Goal: Task Accomplishment & Management: Complete application form

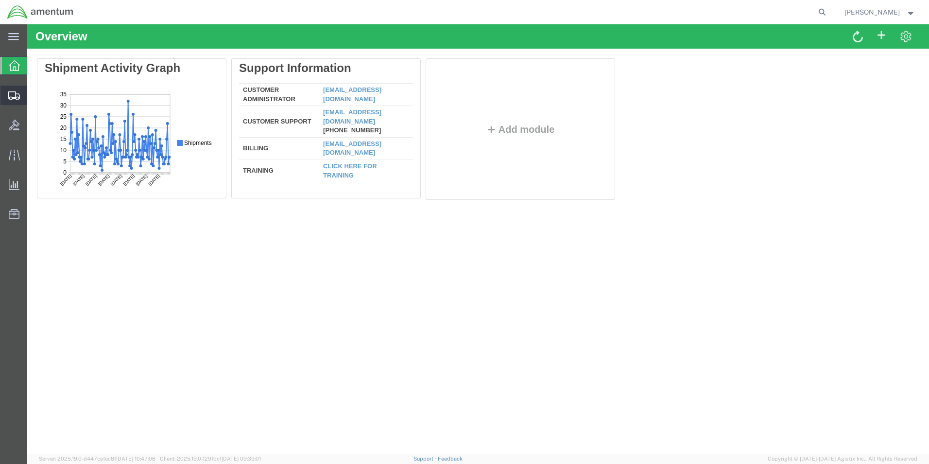
click at [14, 93] on icon at bounding box center [14, 95] width 12 height 9
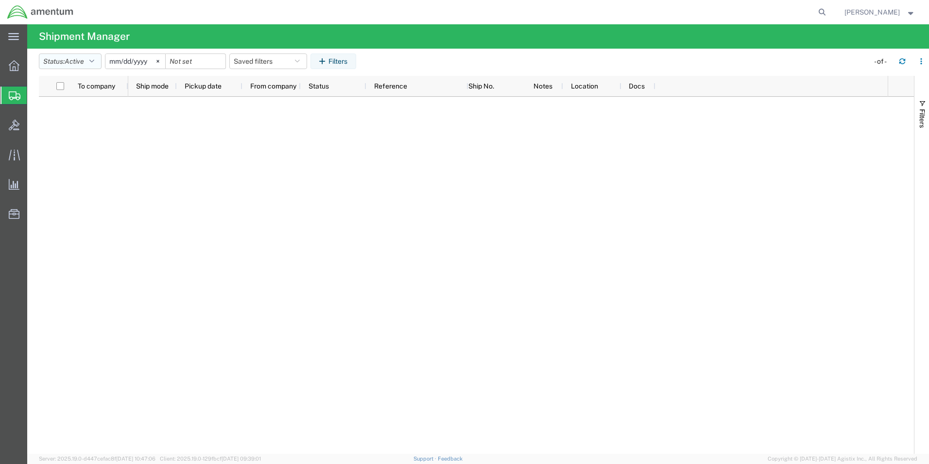
click at [98, 62] on button "Status: Active" at bounding box center [70, 61] width 63 height 16
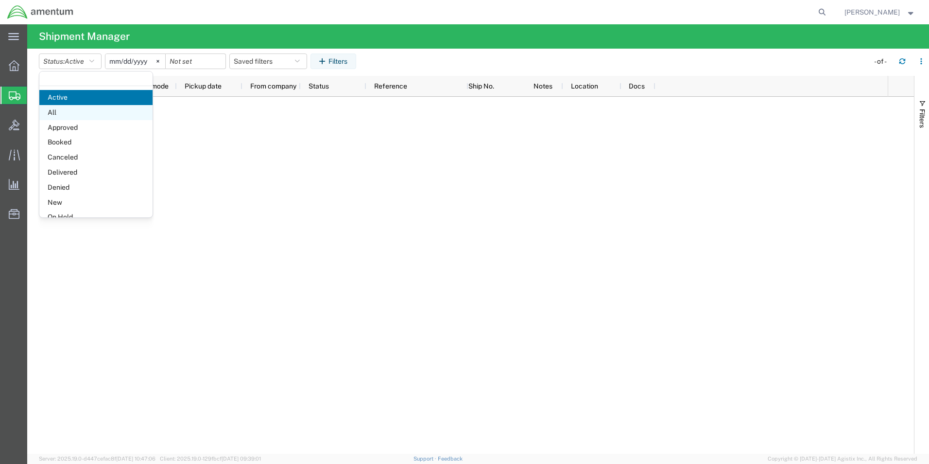
click at [79, 110] on span "All" at bounding box center [95, 112] width 113 height 15
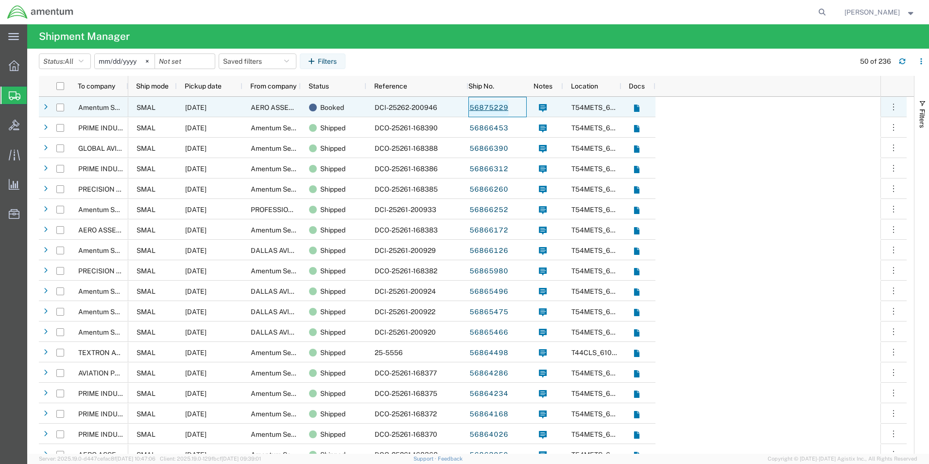
click at [496, 105] on link "56875229" at bounding box center [489, 108] width 40 height 16
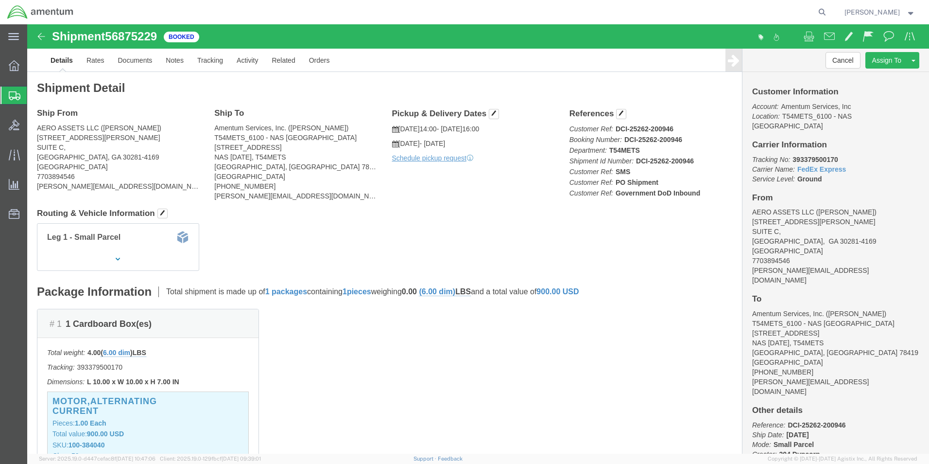
click at [8, 97] on div at bounding box center [13, 96] width 27 height 18
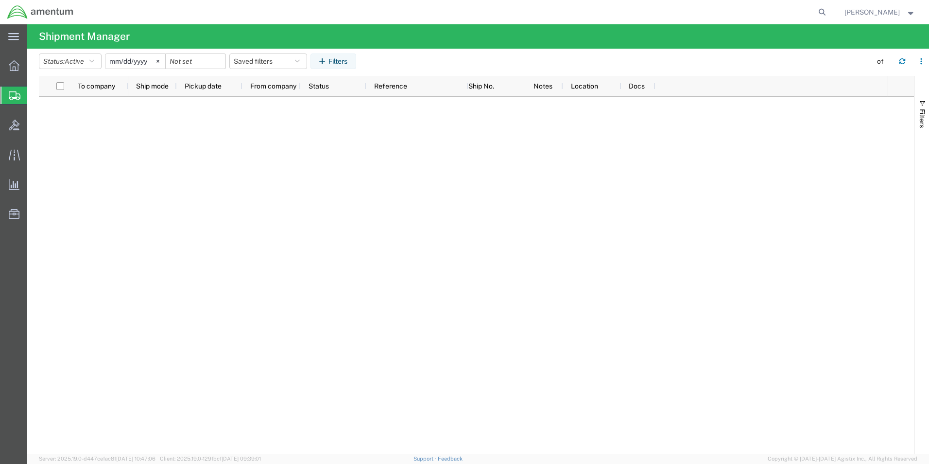
click at [0, 0] on span "Create Shipment" at bounding box center [0, 0] width 0 height 0
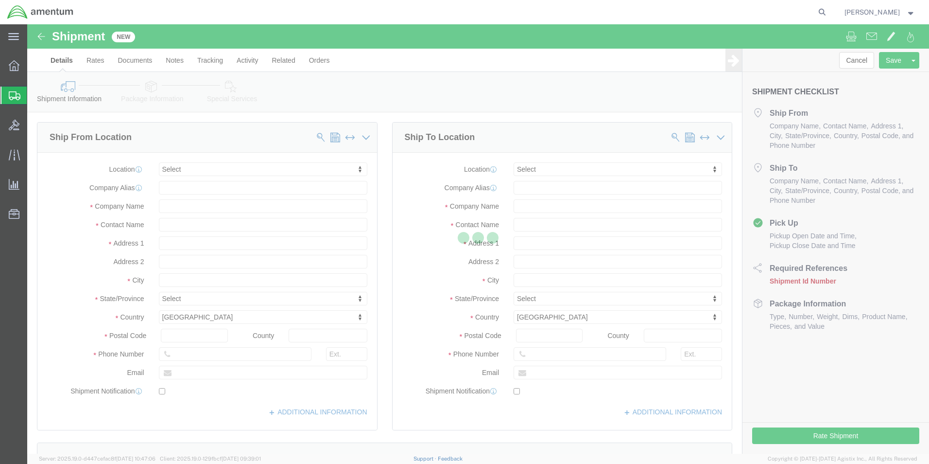
select select
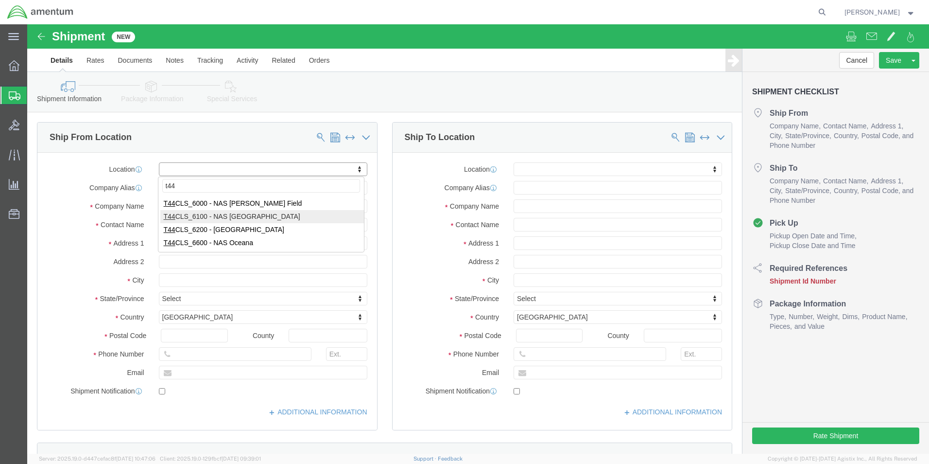
type input "t44"
select select "42673"
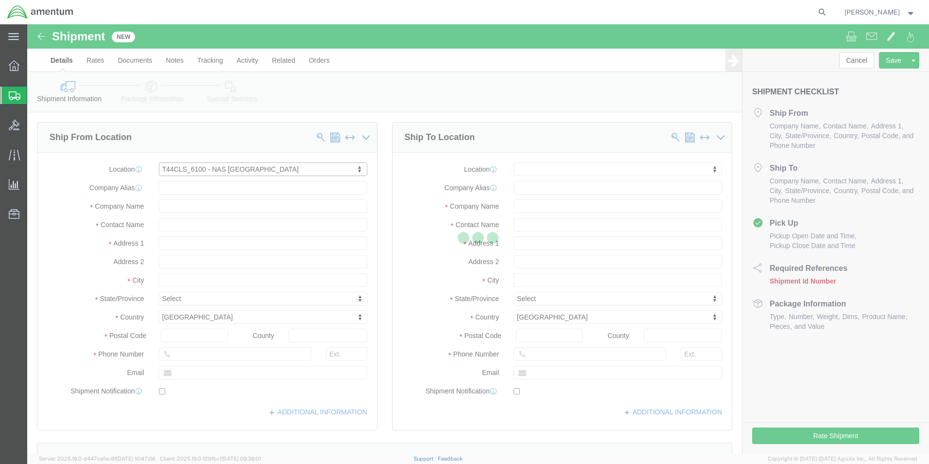
type input "[STREET_ADDRESS]"
type input "NAS [DATE]"
type input "78419"
type input "Amentum Services, Inc."
type input "[DATE]"
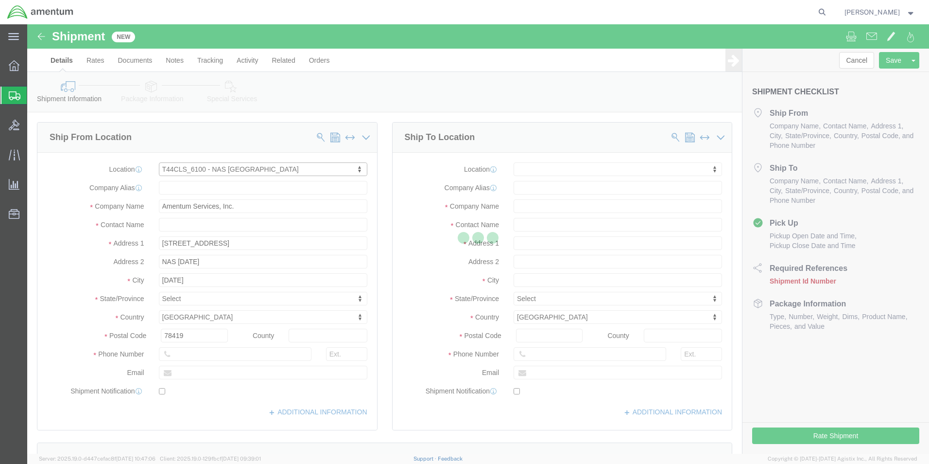
select select "[GEOGRAPHIC_DATA]"
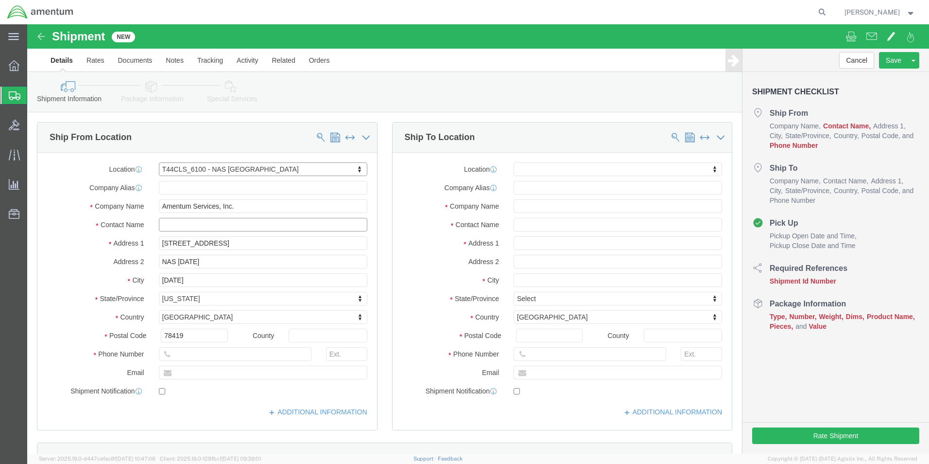
click input "text"
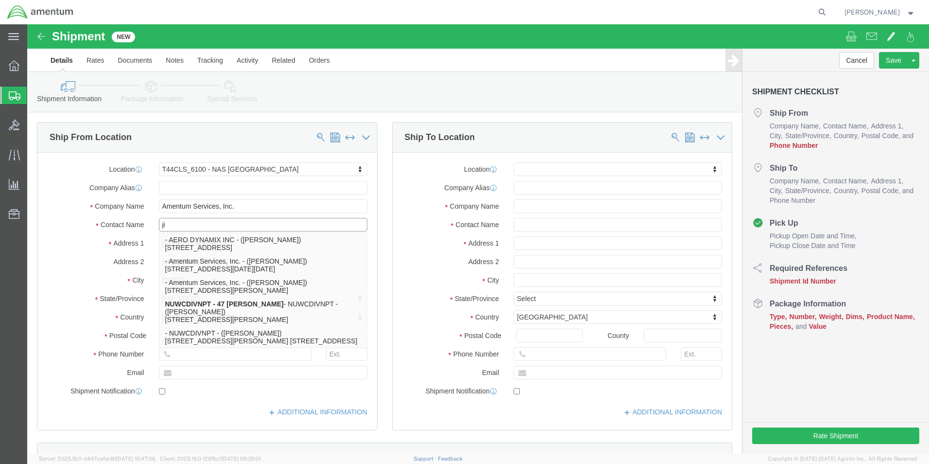
type input "j"
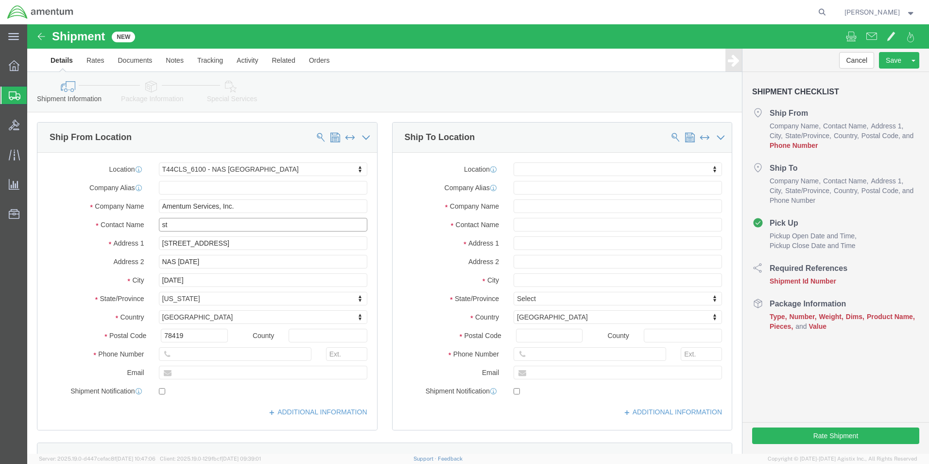
type input "ste"
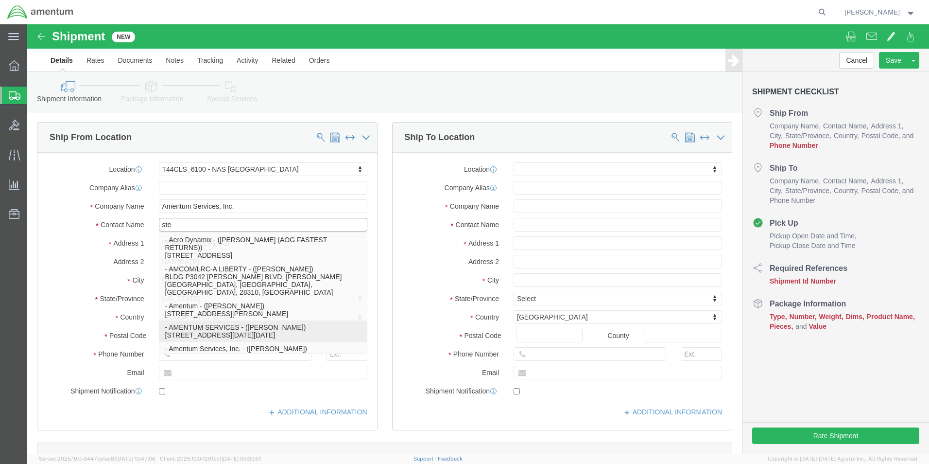
click p "- AMENTUM SERVICES - ([PERSON_NAME]) [STREET_ADDRESS][DATE][DATE]"
select select
type input "[STREET_ADDRESS]"
type input "[PHONE_NUMBER]"
type input "AMENTUM SERVICES"
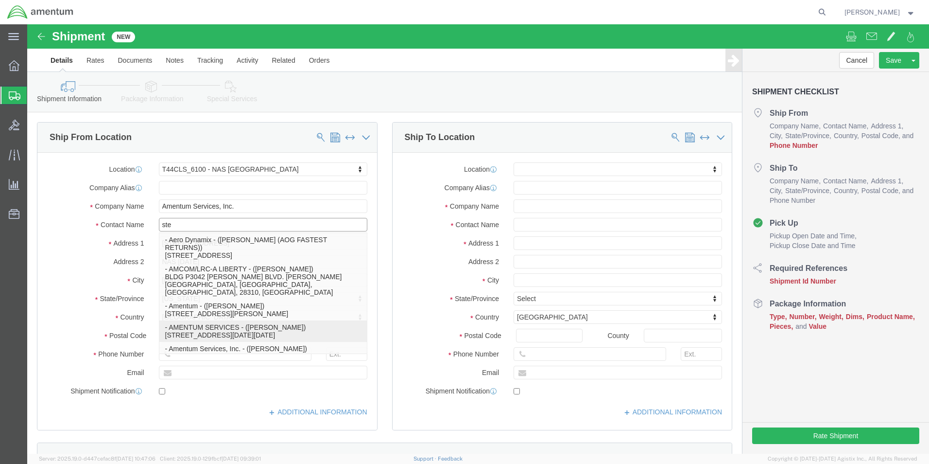
type input "[PERSON_NAME]"
select select "[GEOGRAPHIC_DATA]"
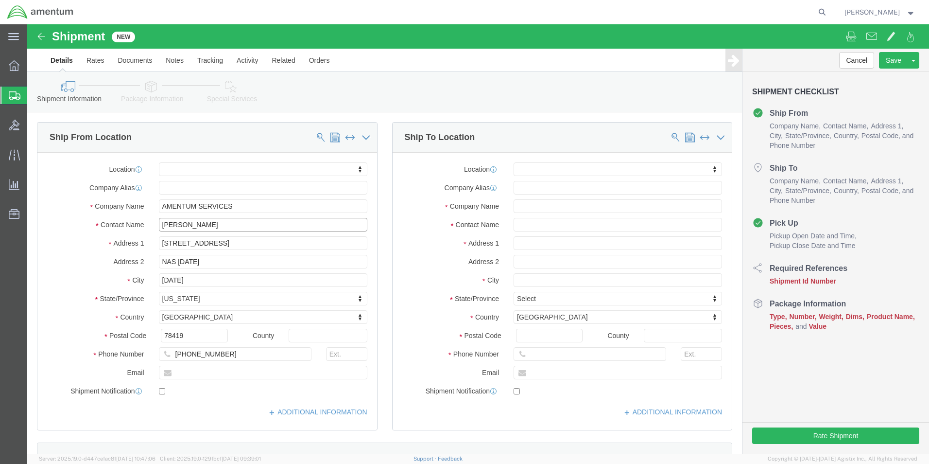
type input "[PERSON_NAME]"
click div "Shipment Information Package Information Special Services"
click input "text"
type input "a"
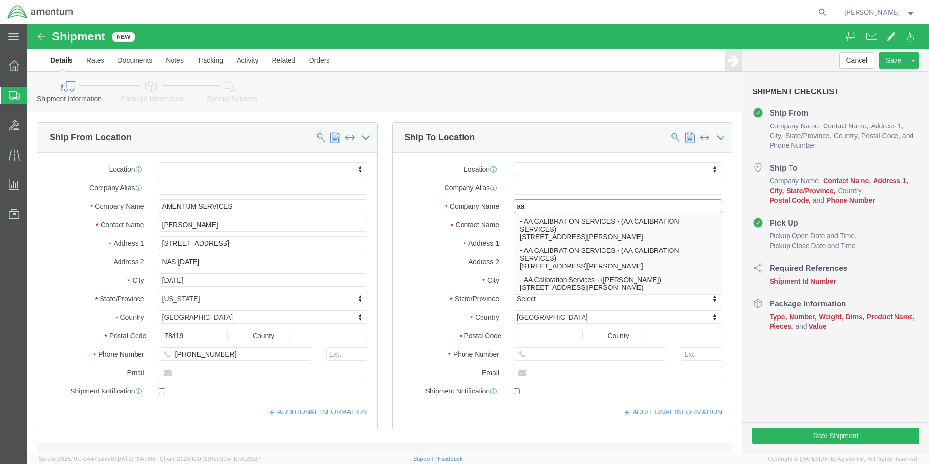
type input "a"
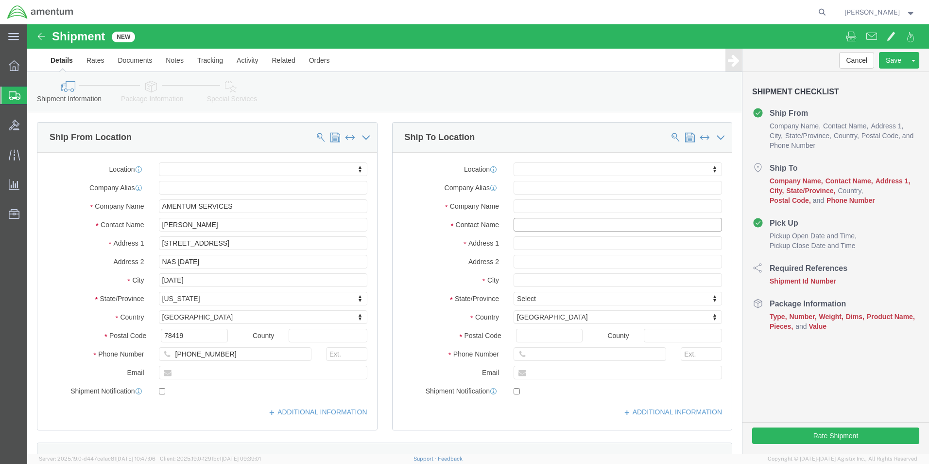
click input "text"
type input "aar"
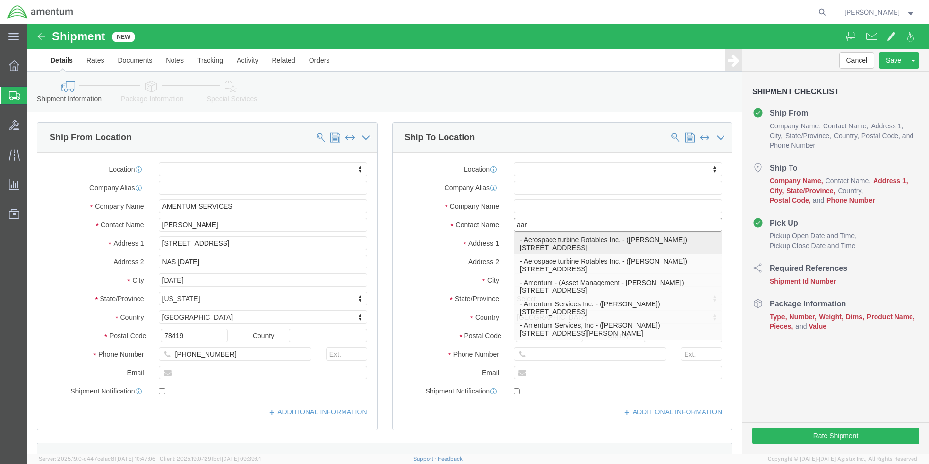
click p "- Aerospace turbine Rotables Inc. - ([PERSON_NAME]) [STREET_ADDRESS]"
select select
type input "[STREET_ADDRESS]"
type input "67216-2430"
type input "[PHONE_NUMBER]"
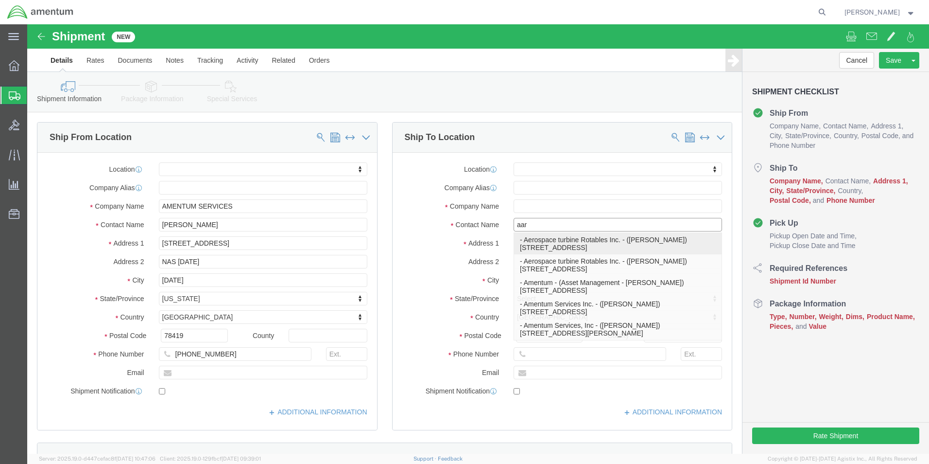
type input "Aerospace turbine Rotables Inc."
type input "[PERSON_NAME]"
type input "Wichita"
select select "KS"
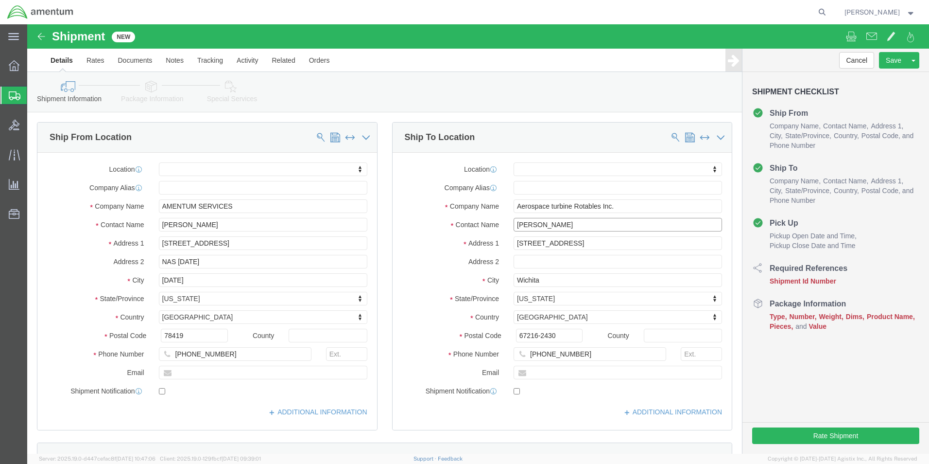
type input "[PERSON_NAME]"
click input "[PHONE_NUMBER]"
type input "[PHONE_NUMBER]"
click div "Cancel Save Assign To Save As Template Shipment Checklist Ship From Company Nam…"
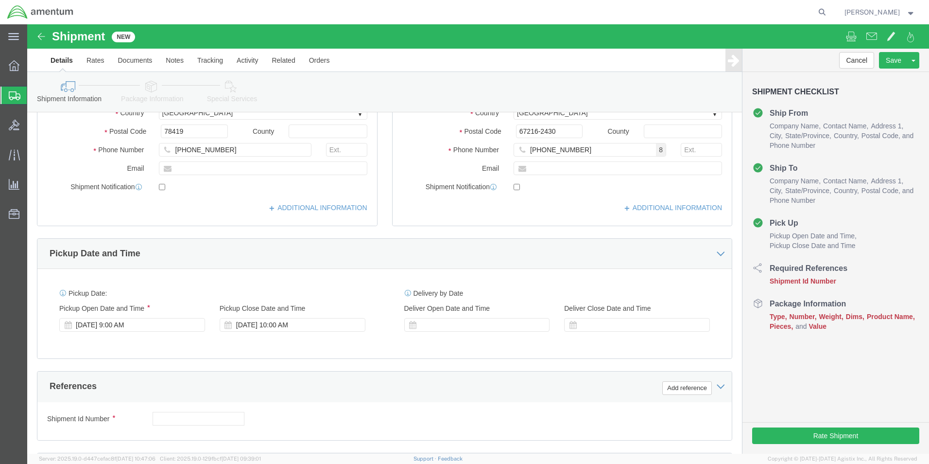
scroll to position [243, 0]
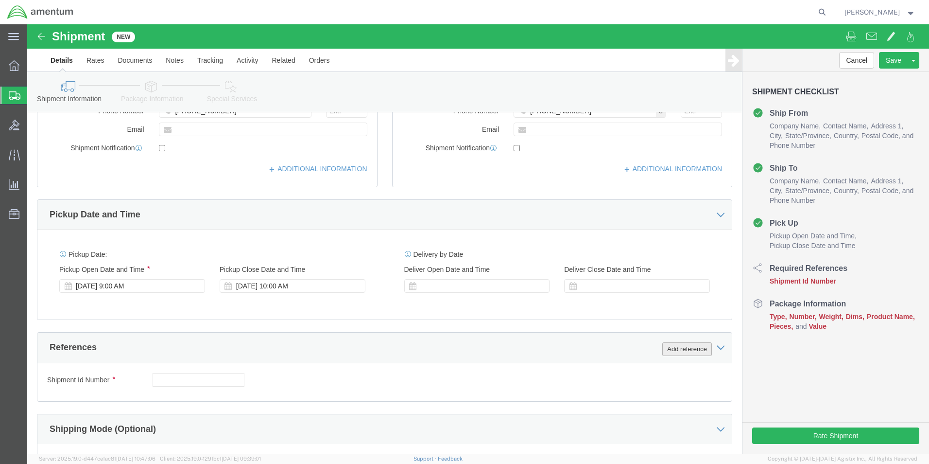
click button "Add reference"
click select "Select Account Type Activity ID Airline Appointment Number ASN Batch Request # …"
select select "CUSTREF"
click select "Select Account Type Activity ID Airline Appointment Number ASN Batch Request # …"
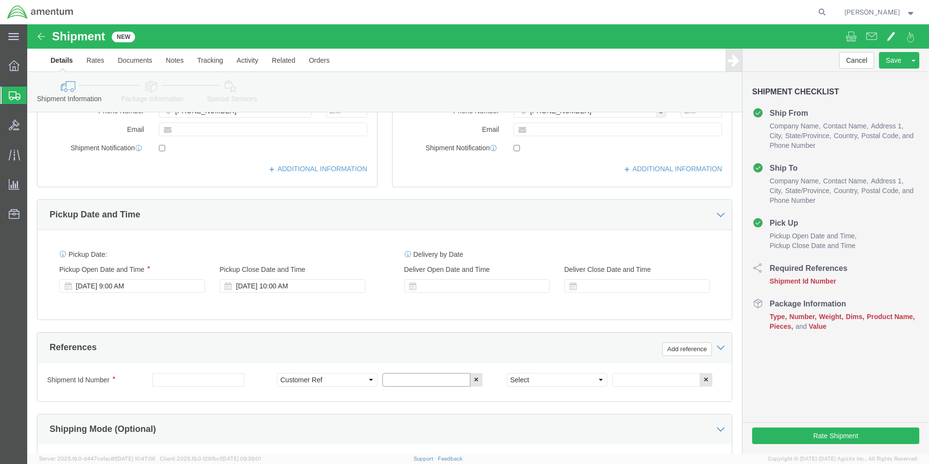
click input "text"
type input "p"
type input "P.O. T540003330"
drag, startPoint x: 568, startPoint y: 355, endPoint x: 566, endPoint y: 347, distance: 8.4
click select "Select Account Type Activity ID Airline Appointment Number ASN Batch Request # …"
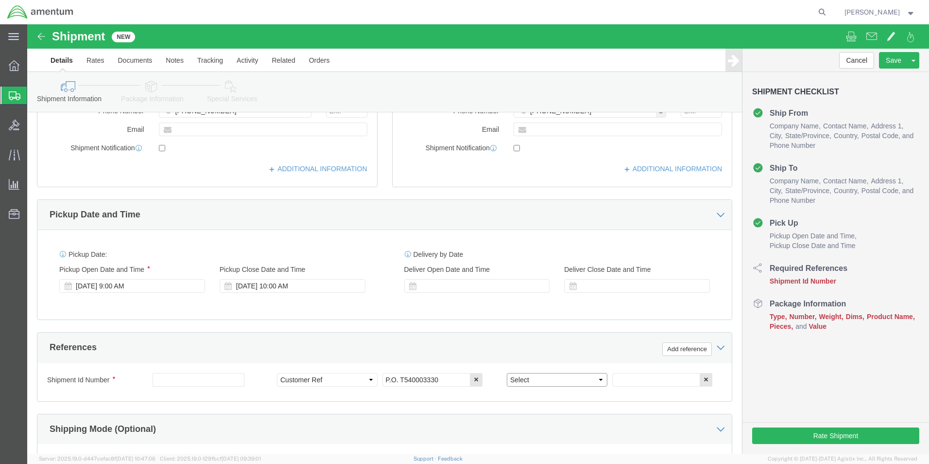
select select "PROJNUM"
click select "Select Account Type Activity ID Airline Appointment Number ASN Batch Request # …"
click input "text"
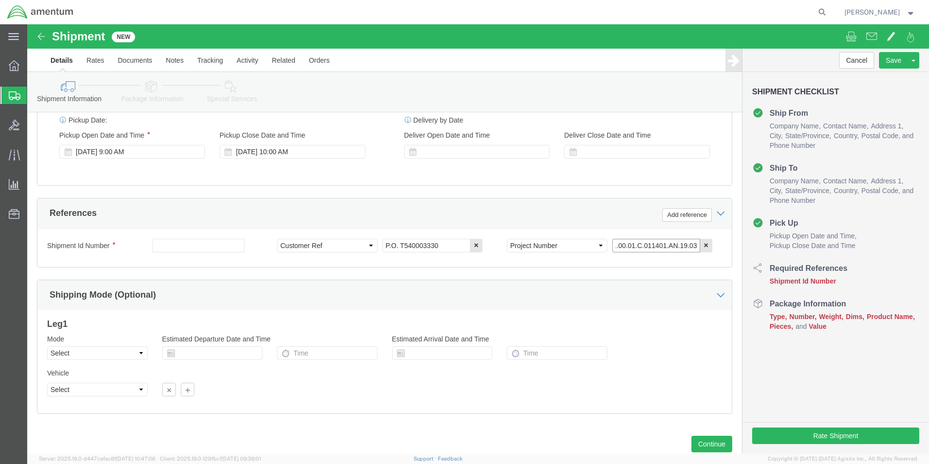
scroll to position [389, 0]
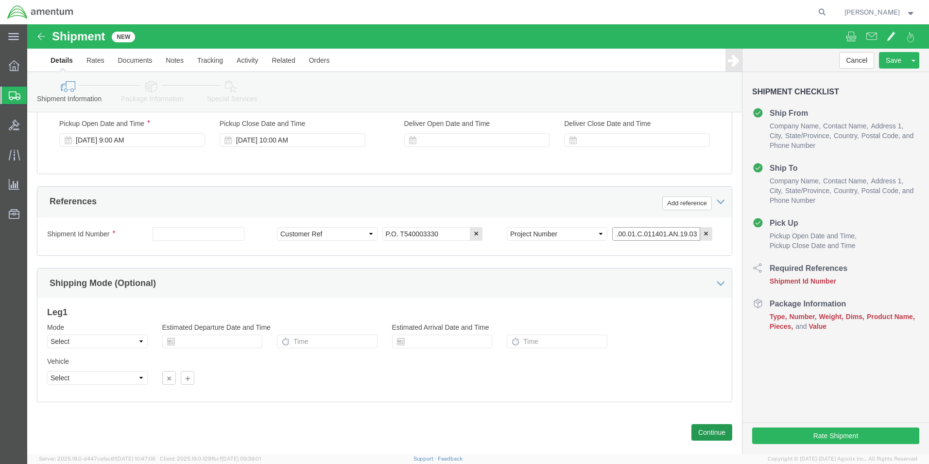
type input "4951.00.01.C.011401.AN.19.03"
click button "Continue"
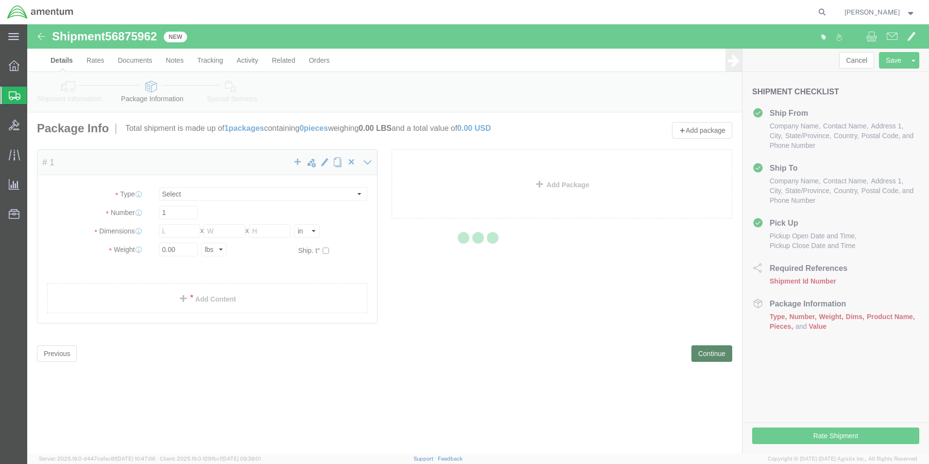
select select "CBOX"
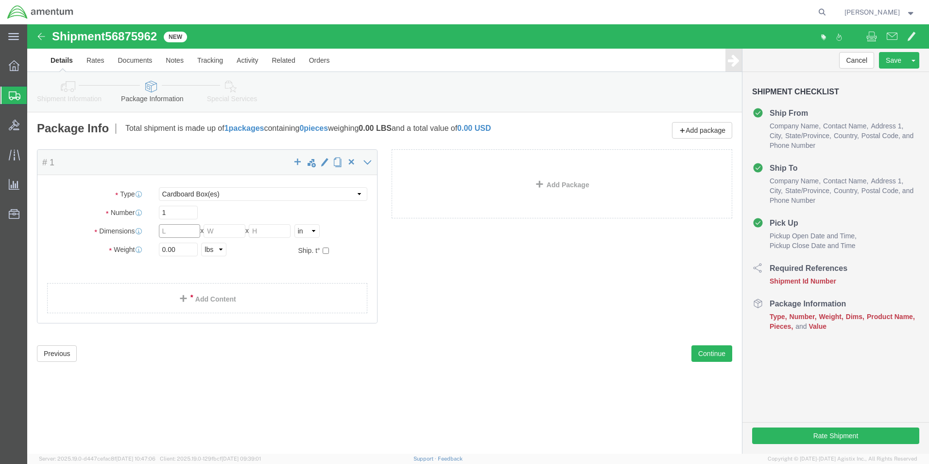
click input "text"
type input "12"
click input "0.00"
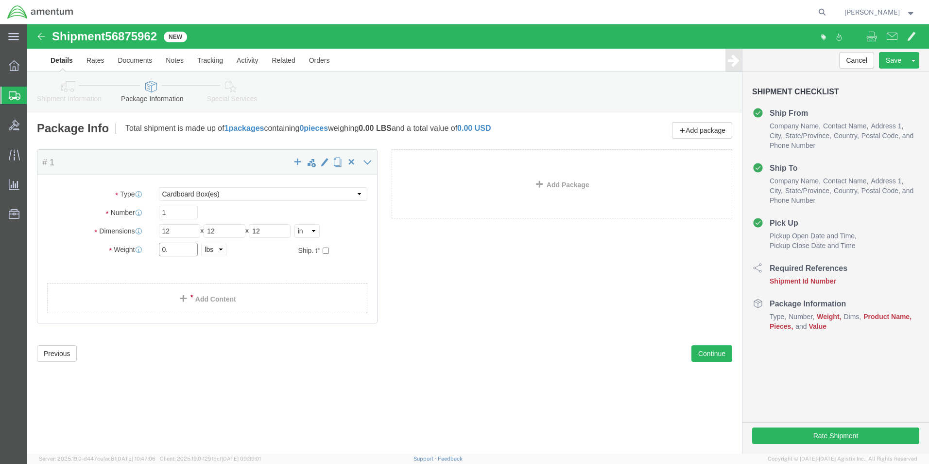
type input "0"
type input "7"
click link "Add Content"
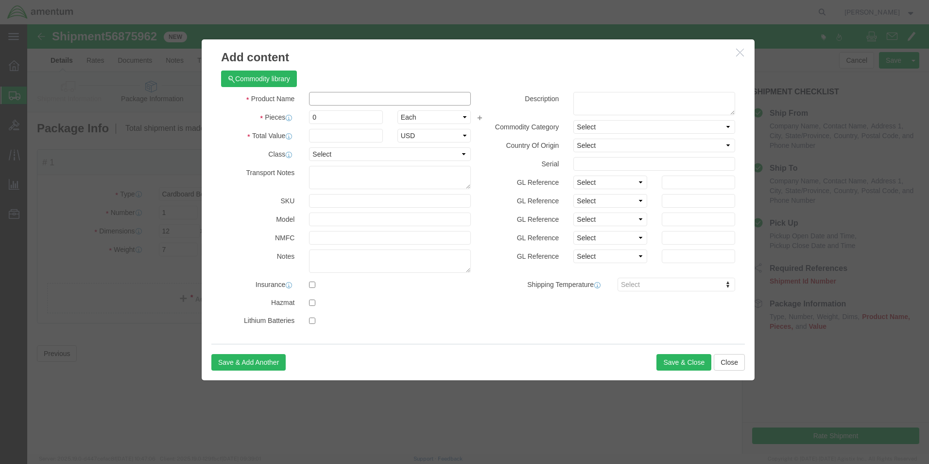
click input "text"
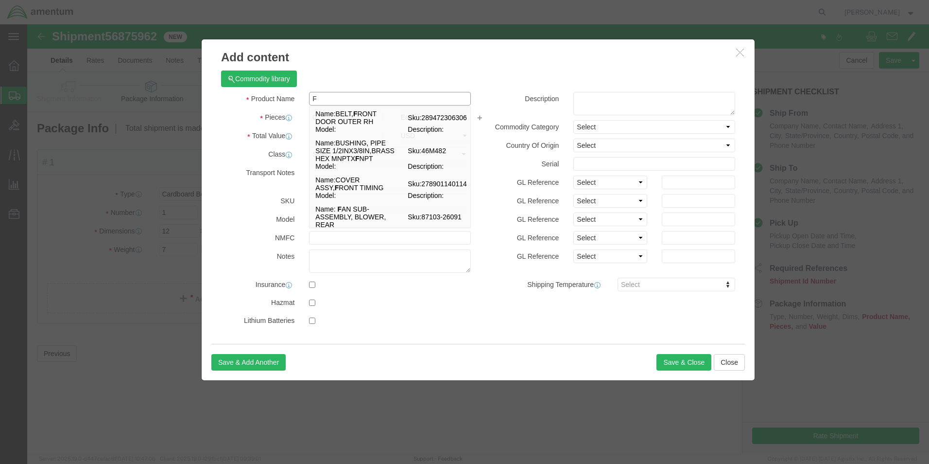
type input "Fire Bottle"
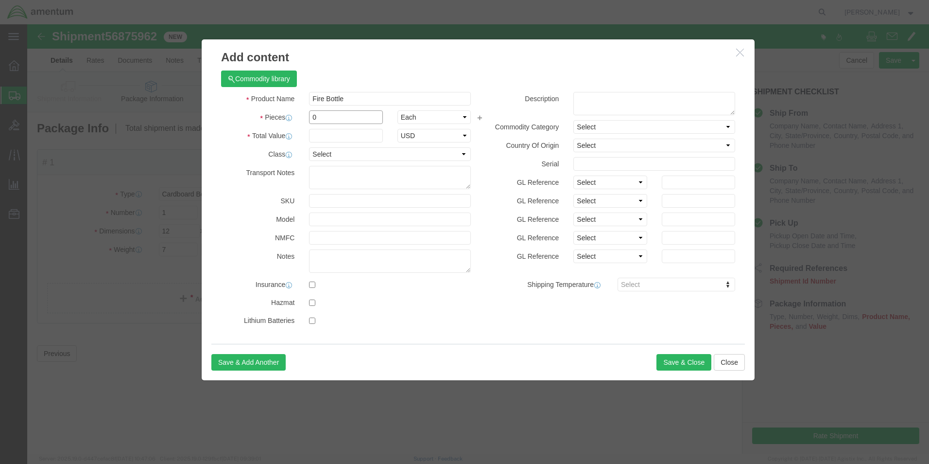
click input "0"
type input "1"
click input "text"
type input "1"
click input "checkbox"
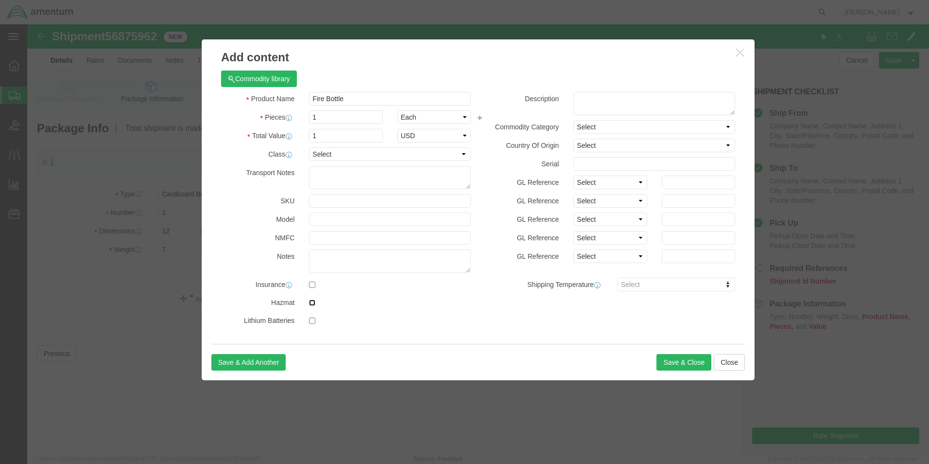
checkbox input "true"
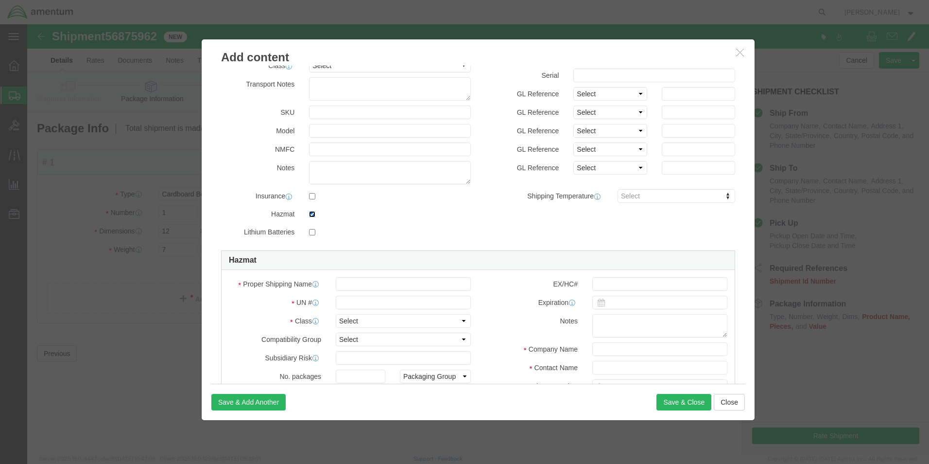
scroll to position [146, 0]
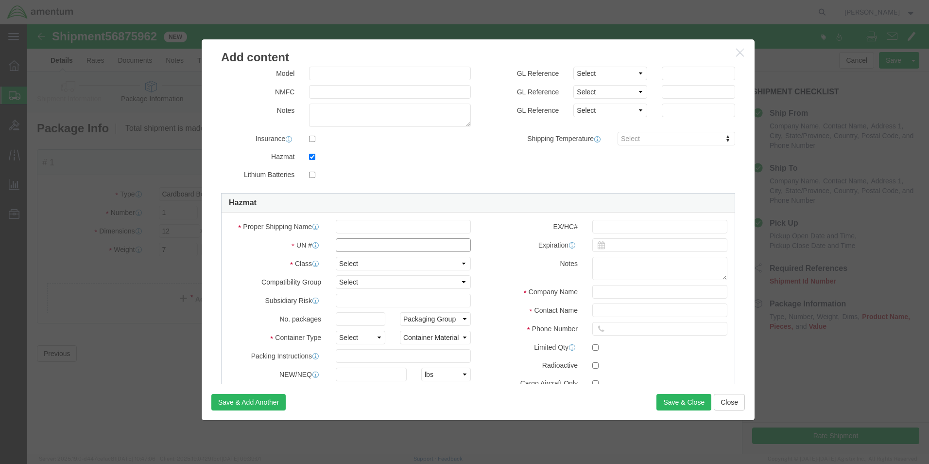
click input "text"
type input "1044"
click select "Select 1 Explosive 1.1 Explosive 1.2 Explosive 1.3 Explosive 1.4 Explosive 1.5 …"
select select "2.2 Non-Flammable Gas"
click select "Select 1 Explosive 1.1 Explosive 1.2 Explosive 1.3 Explosive 1.4 Explosive 1.5 …"
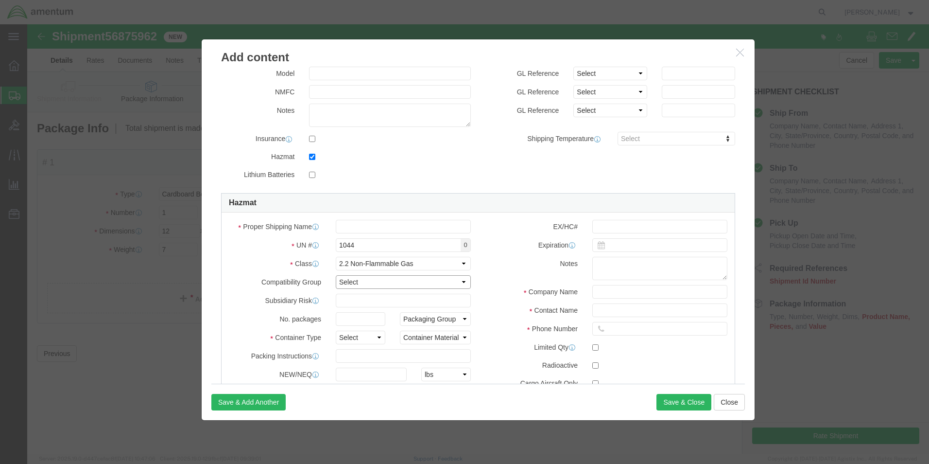
click select "Select A B C D E F G H J K L N S"
click input "text"
type input "1"
click select "Select 1 - Drums 2 - Reserved 3 - Jerricans 4 - Boxes 5 - Bags 6 - Composite Pa…"
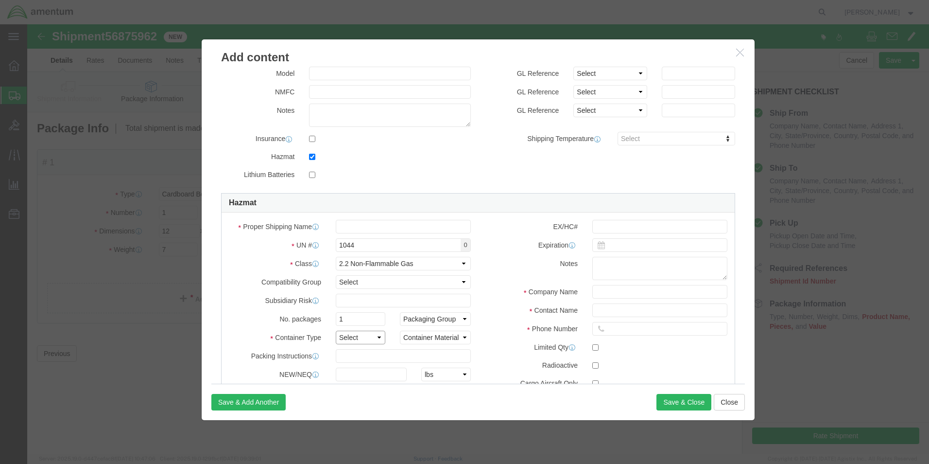
select select "BOXES"
click select "Select 1 - Drums 2 - Reserved 3 - Jerricans 4 - Boxes 5 - Bags 6 - Composite Pa…"
click input "text"
type input "213"
click input "text"
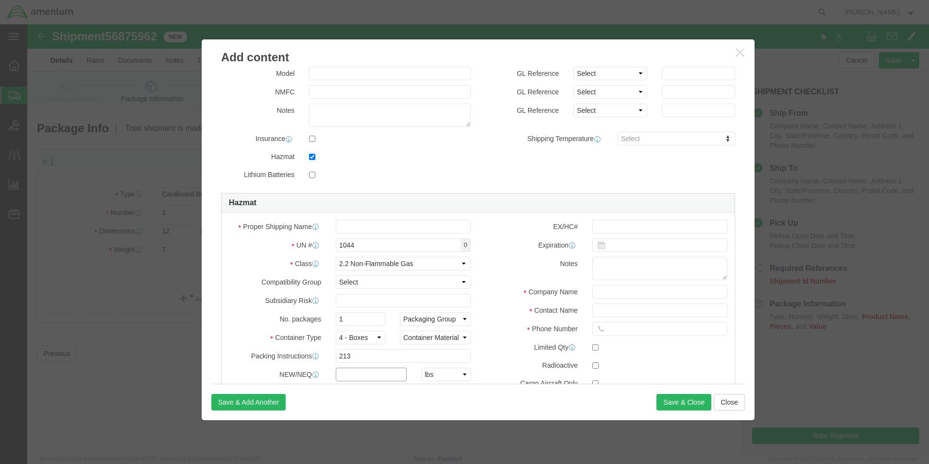
type input "2"
click select "Select kgs lbs"
select select "KGS"
click select "Select kgs lbs"
click select "Packaging Group I II III"
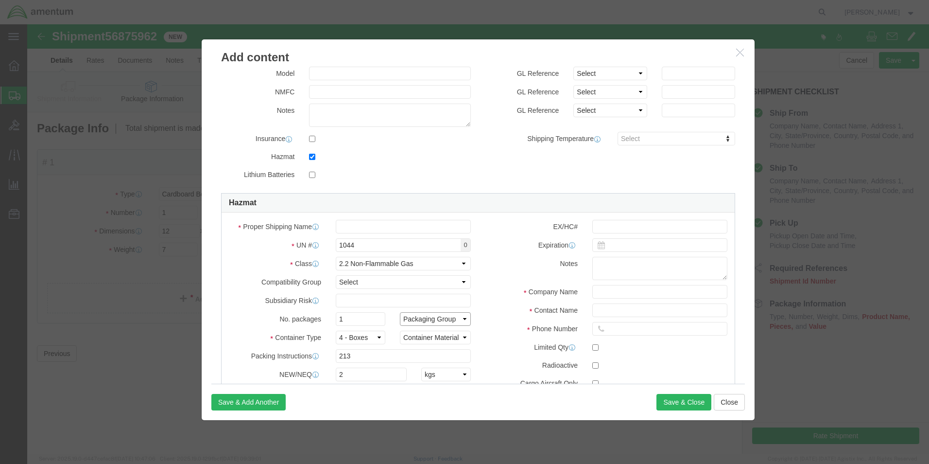
select select "II"
click select "Packaging Group I II III"
select select
click select "Packaging Group I II III"
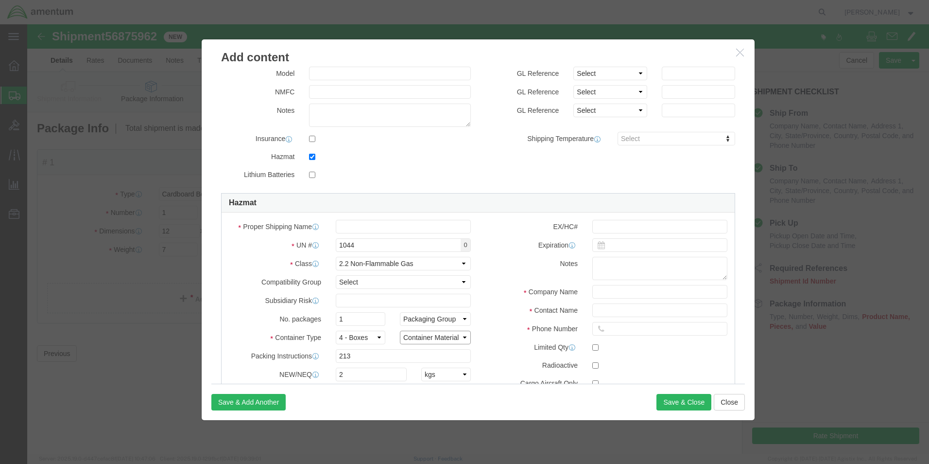
click select "Container Material A - Steel (all types and surface treatments) B - Aluminum C …"
select select "FIBERBOARD"
click select "Container Material A - Steel (all types and surface treatments) B - Aluminum C …"
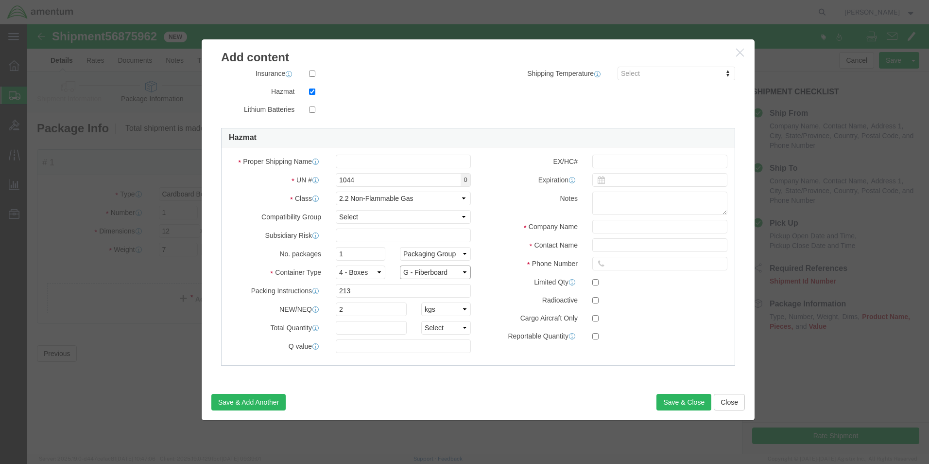
scroll to position [215, 0]
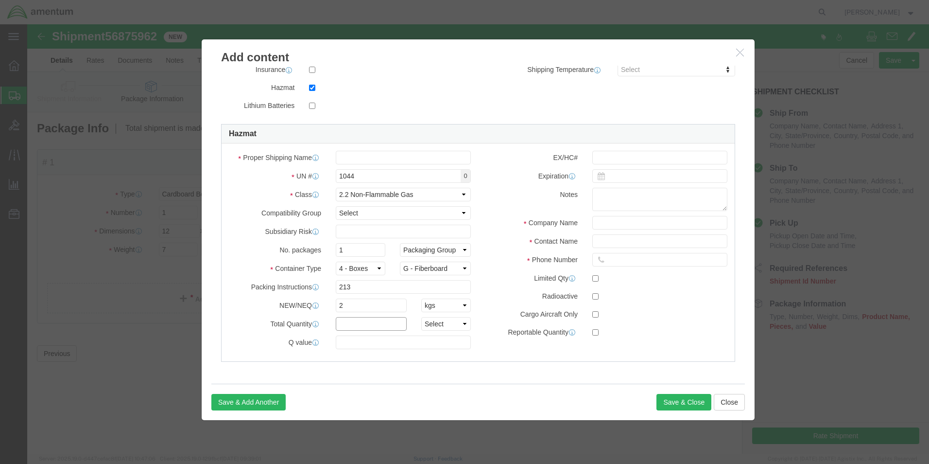
click input "text"
click select "Select curies gallons kgs lbs liters milliliters"
select select "KGS"
click select "Select curies gallons kgs lbs liters milliliters"
click input "text"
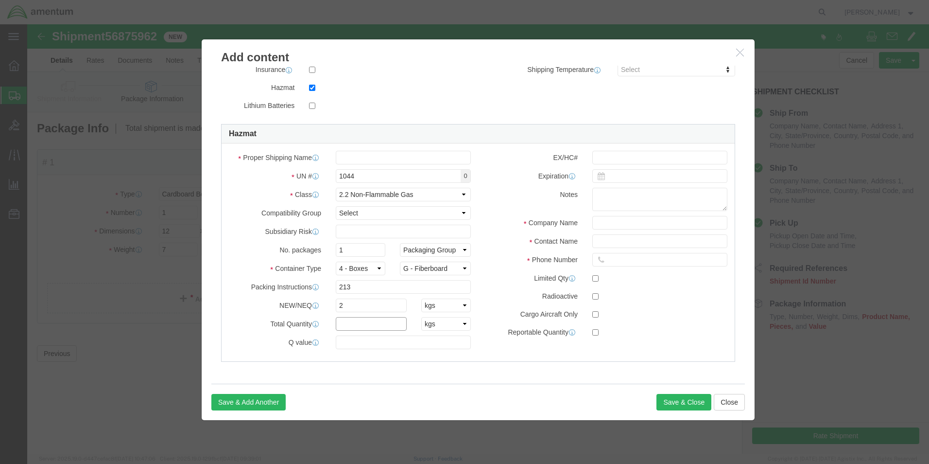
type input "2"
click input "text"
type input "CHEMTREC"
select select "US"
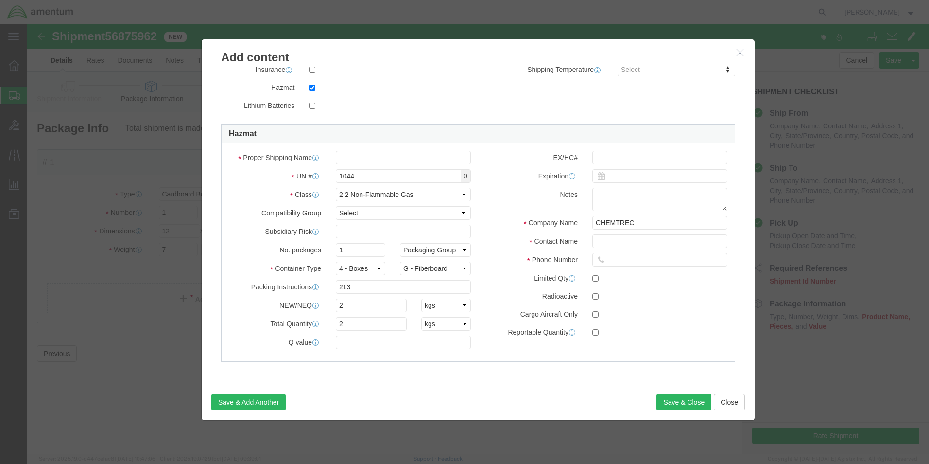
type input "CCN 216832"
type input "7035273887"
click div "Notes"
click input "text"
type input "Fire extinguishers"
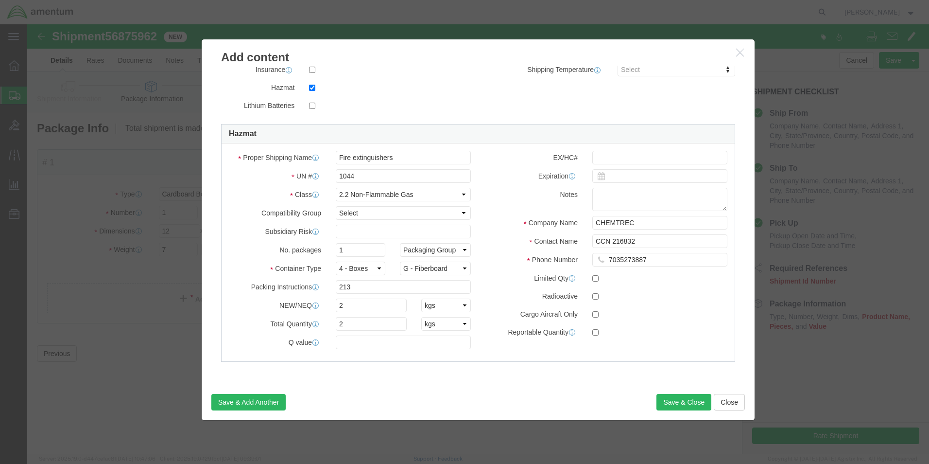
click div "Save & Add Another Save & Close Close"
click button "Save & Close"
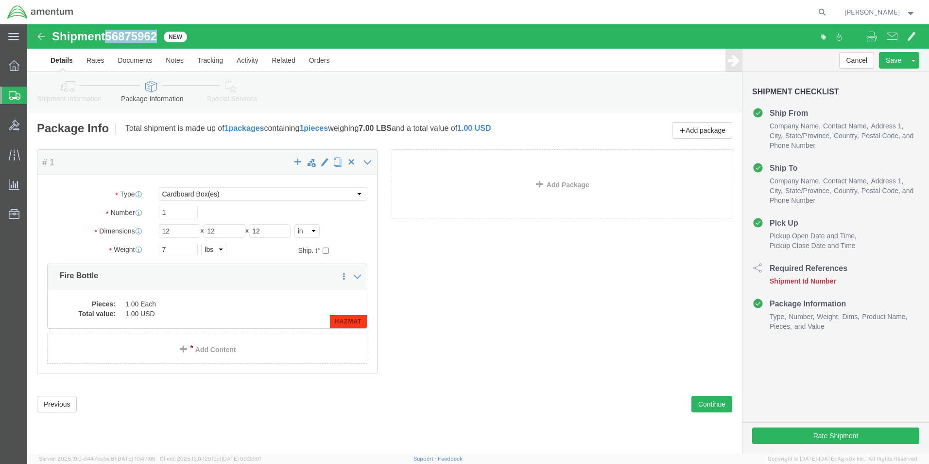
drag, startPoint x: 80, startPoint y: 7, endPoint x: 133, endPoint y: 10, distance: 53.6
click div "Shipment 56875962 New"
drag, startPoint x: 126, startPoint y: 12, endPoint x: 116, endPoint y: 11, distance: 10.7
copy span "56875962"
click button "Rate Shipment"
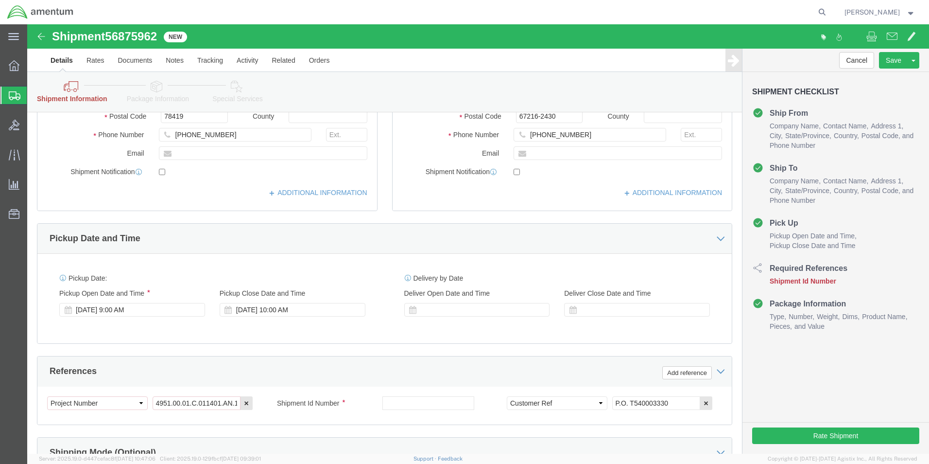
scroll to position [389, 0]
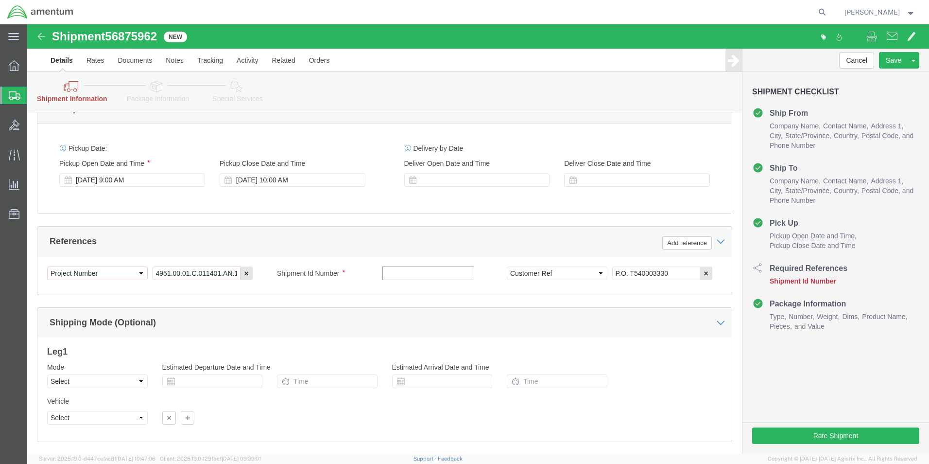
click input "text"
paste input "56875962"
type input "56875962"
click button "Rate Shipment"
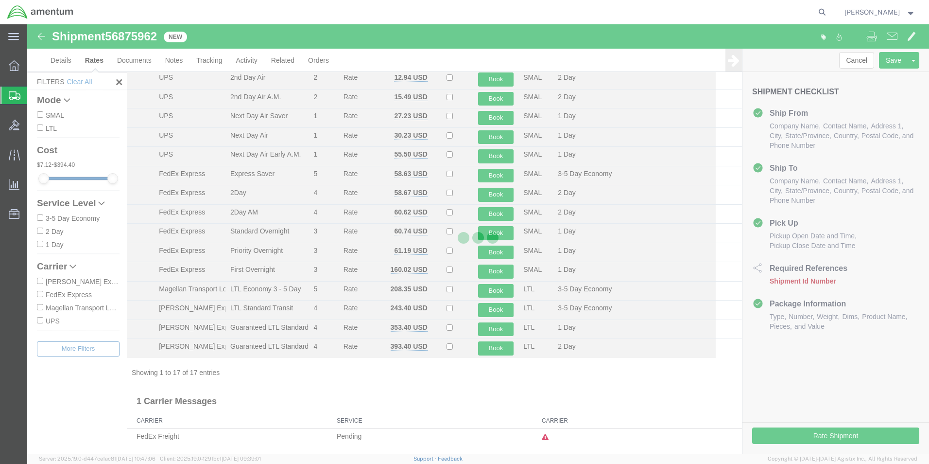
scroll to position [78, 0]
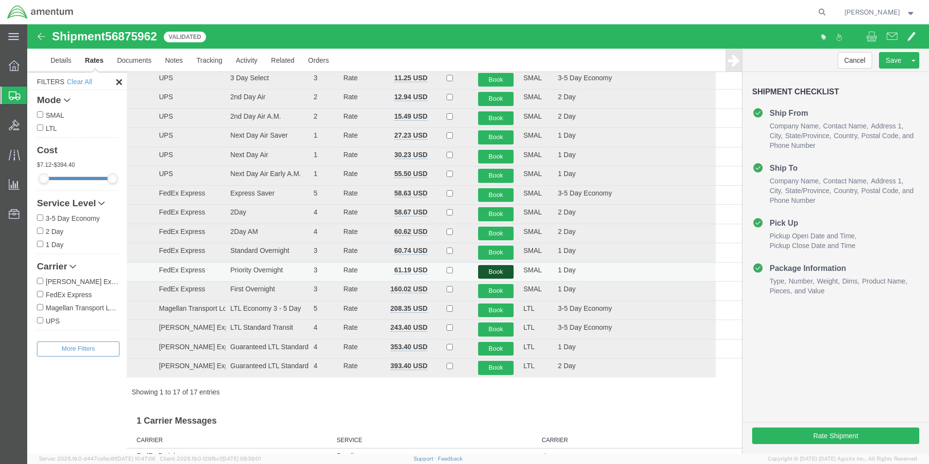
click at [499, 272] on button "Book" at bounding box center [496, 272] width 36 height 14
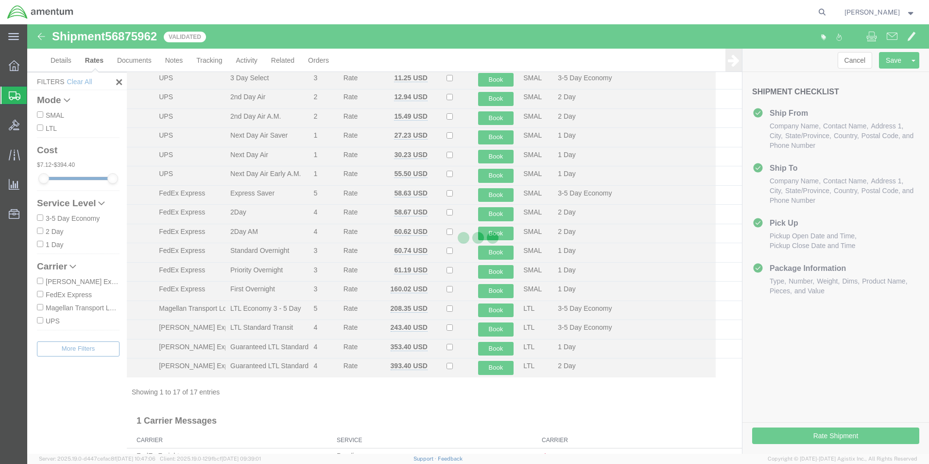
scroll to position [0, 0]
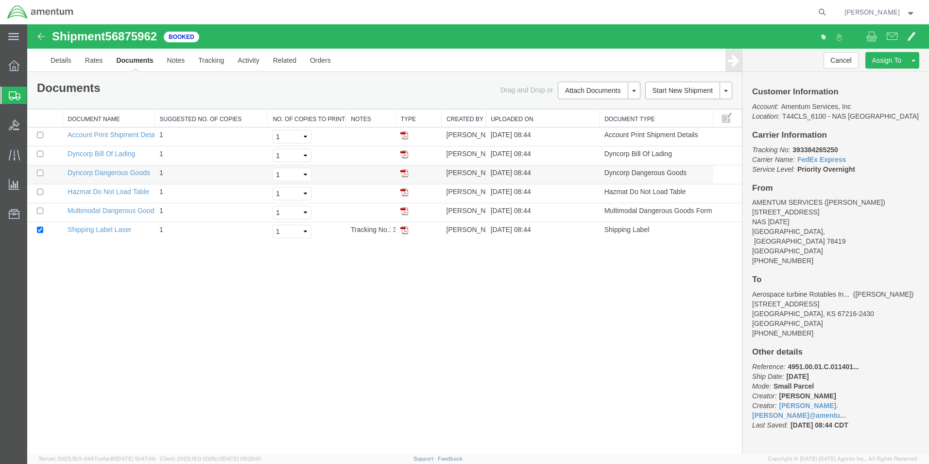
click at [405, 175] on img at bounding box center [405, 173] width 8 height 8
drag, startPoint x: 401, startPoint y: 229, endPoint x: 370, endPoint y: 235, distance: 31.1
click at [401, 229] on img at bounding box center [405, 230] width 8 height 8
drag, startPoint x: 793, startPoint y: 149, endPoint x: 837, endPoint y: 147, distance: 44.3
click at [837, 147] on b "393384265250" at bounding box center [815, 150] width 45 height 8
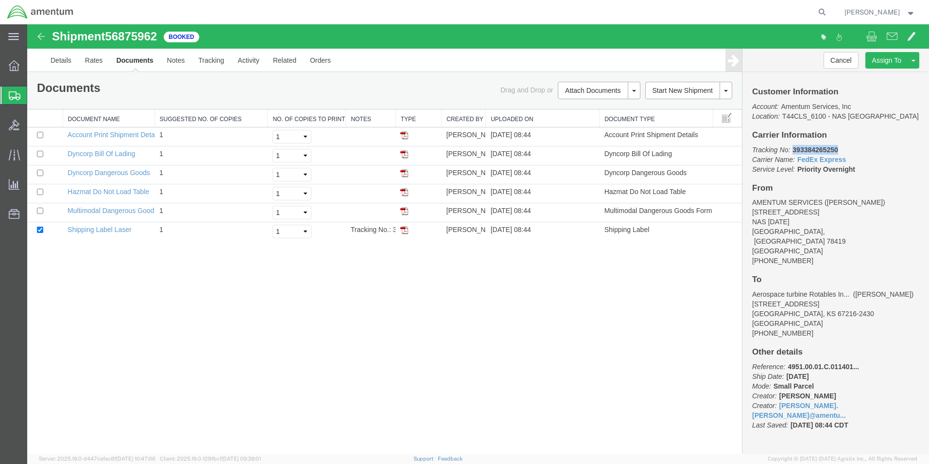
drag, startPoint x: 835, startPoint y: 147, endPoint x: 825, endPoint y: 148, distance: 9.8
copy b "393384265250"
click at [12, 96] on icon at bounding box center [15, 95] width 12 height 9
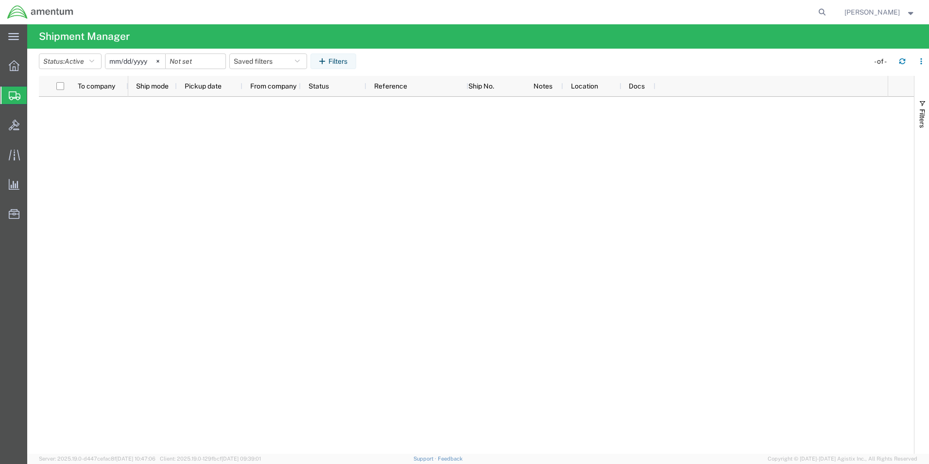
click at [12, 95] on icon at bounding box center [15, 95] width 12 height 9
click at [904, 65] on button "button" at bounding box center [903, 61] width 16 height 16
click at [900, 63] on icon "button" at bounding box center [903, 63] width 6 height 2
click at [902, 60] on icon "button" at bounding box center [902, 61] width 7 height 7
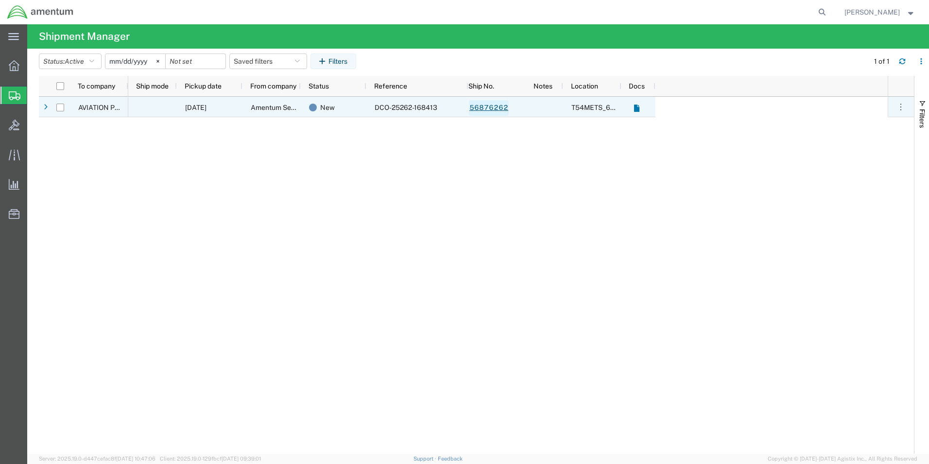
click at [490, 111] on link "56876262" at bounding box center [489, 108] width 40 height 16
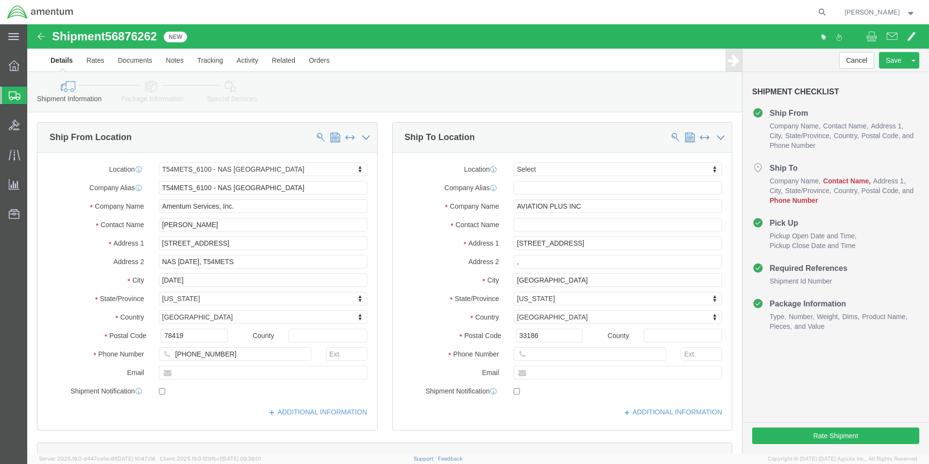
select select "67191"
select select
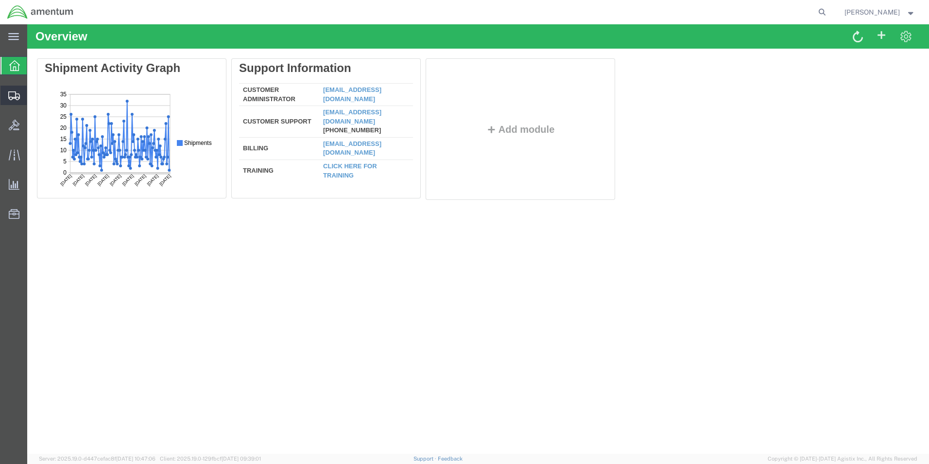
click at [0, 0] on span "Create Shipment" at bounding box center [0, 0] width 0 height 0
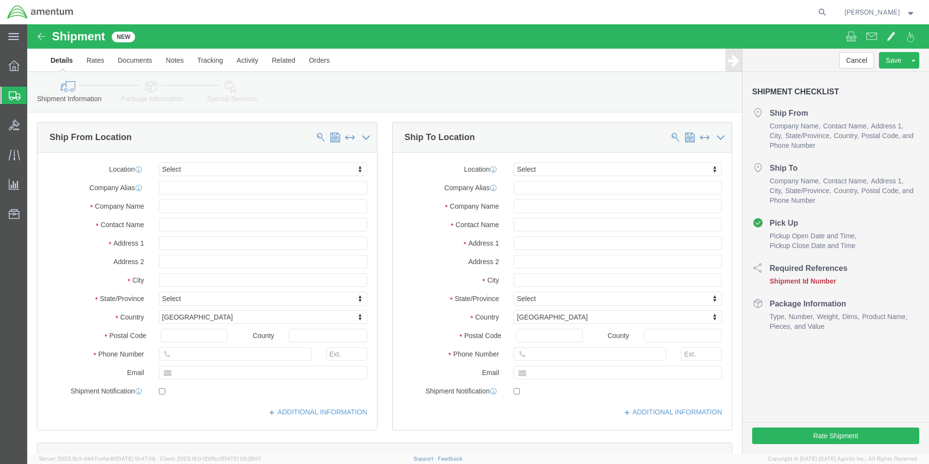
select select
click at [15, 88] on div at bounding box center [13, 96] width 27 height 18
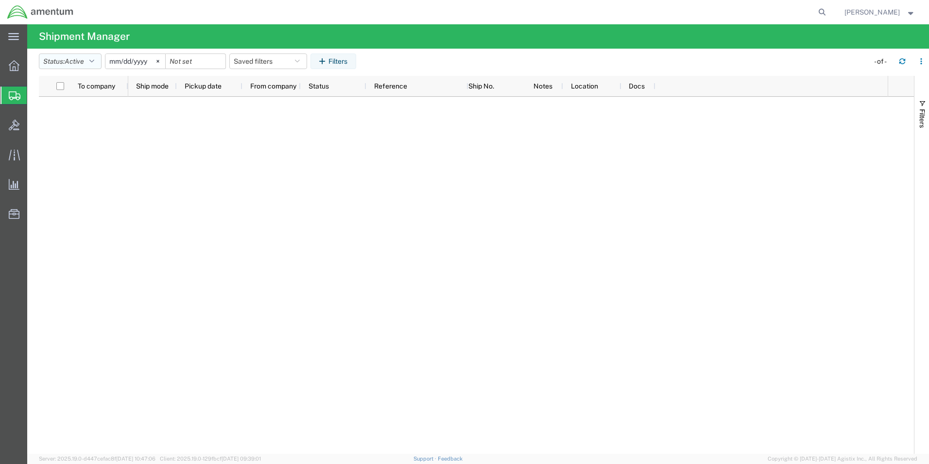
click at [99, 61] on button "Status: Active" at bounding box center [70, 61] width 63 height 16
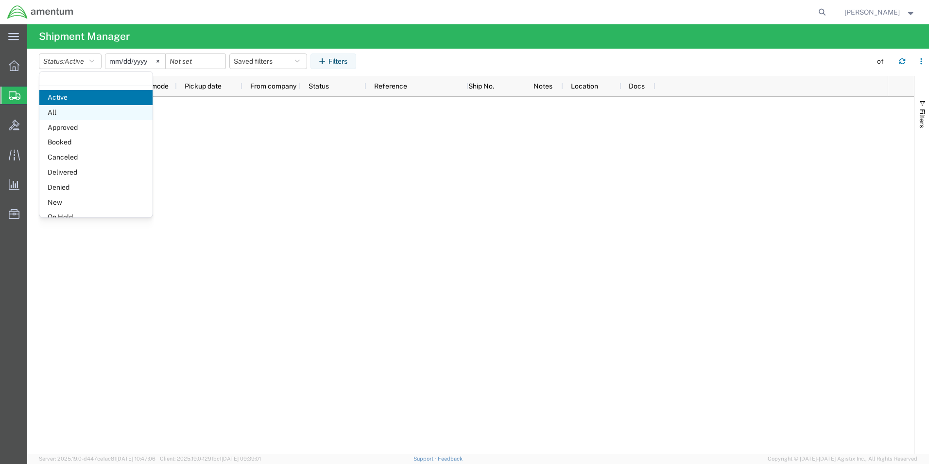
click at [92, 116] on span "All" at bounding box center [95, 112] width 113 height 15
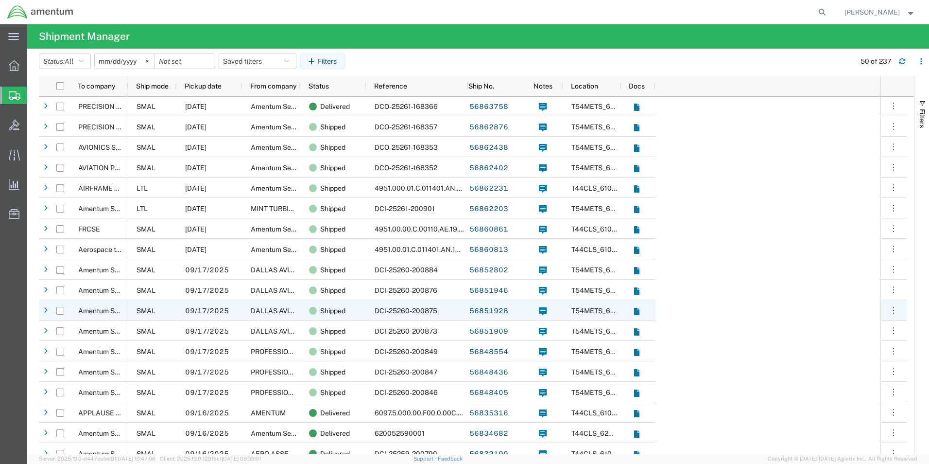
scroll to position [292, 0]
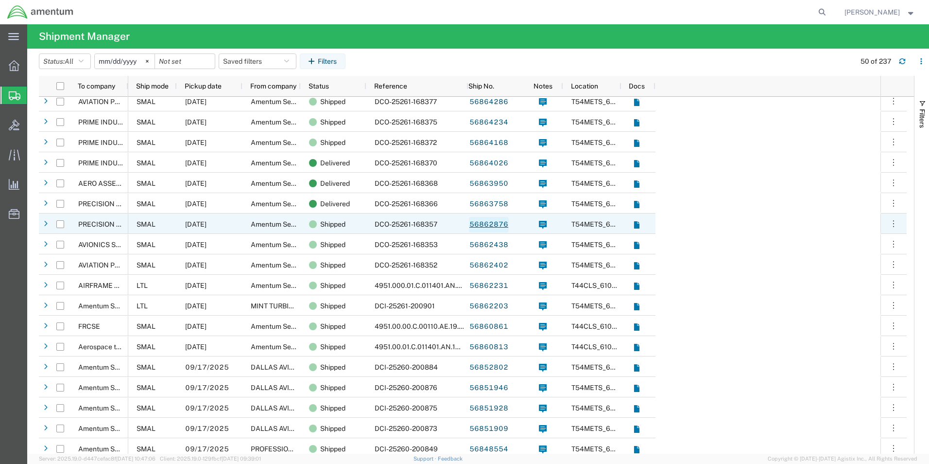
click at [484, 223] on link "56862876" at bounding box center [489, 225] width 40 height 16
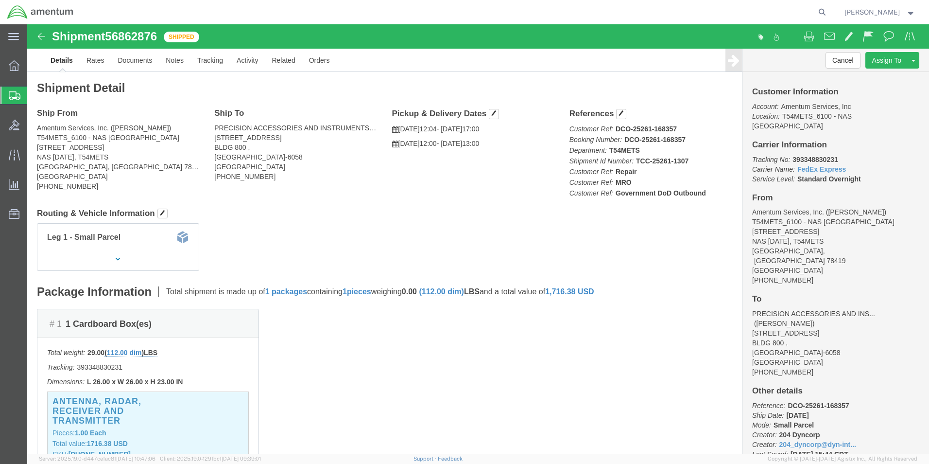
click img
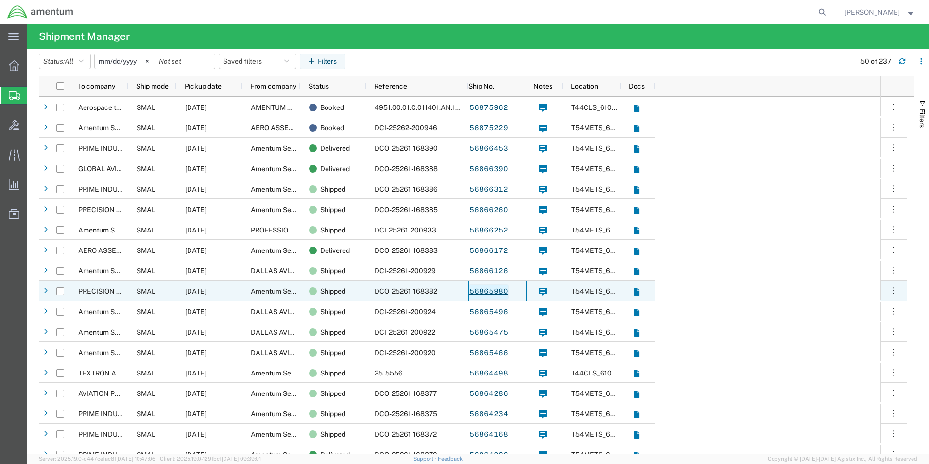
click at [478, 290] on link "56865980" at bounding box center [489, 292] width 40 height 16
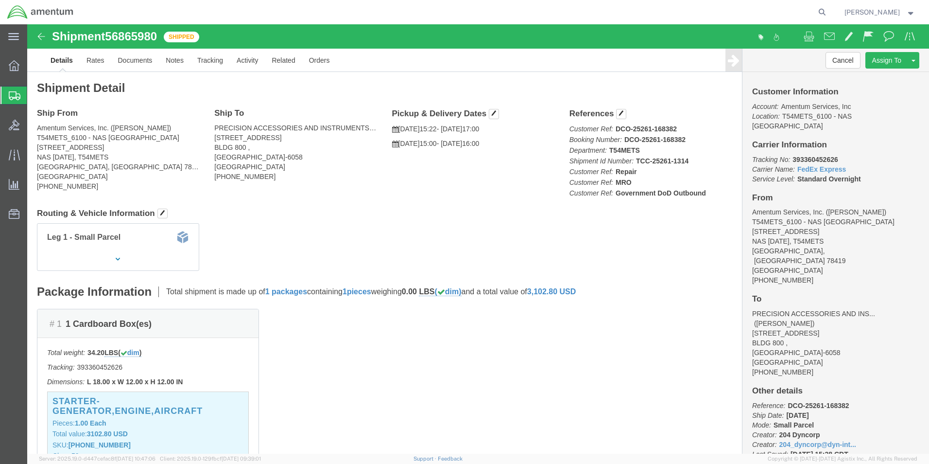
drag, startPoint x: 11, startPoint y: 10, endPoint x: 11, endPoint y: 19, distance: 9.2
click img
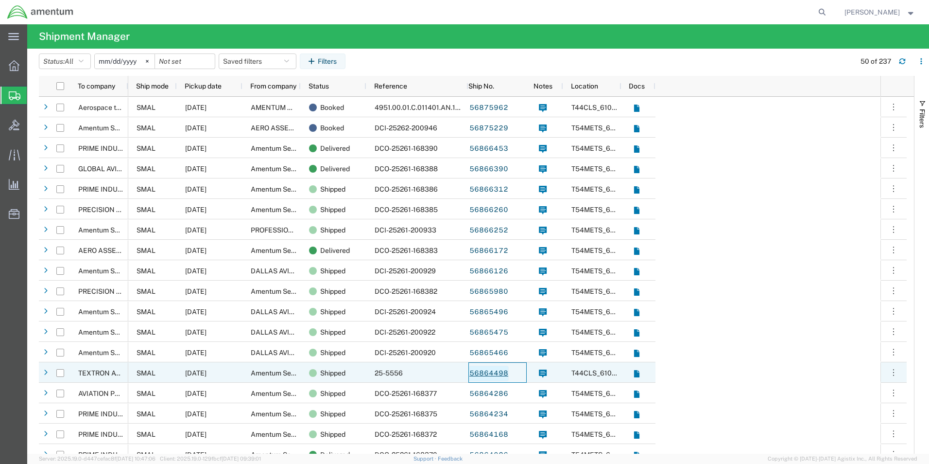
click at [497, 373] on link "56864498" at bounding box center [489, 374] width 40 height 16
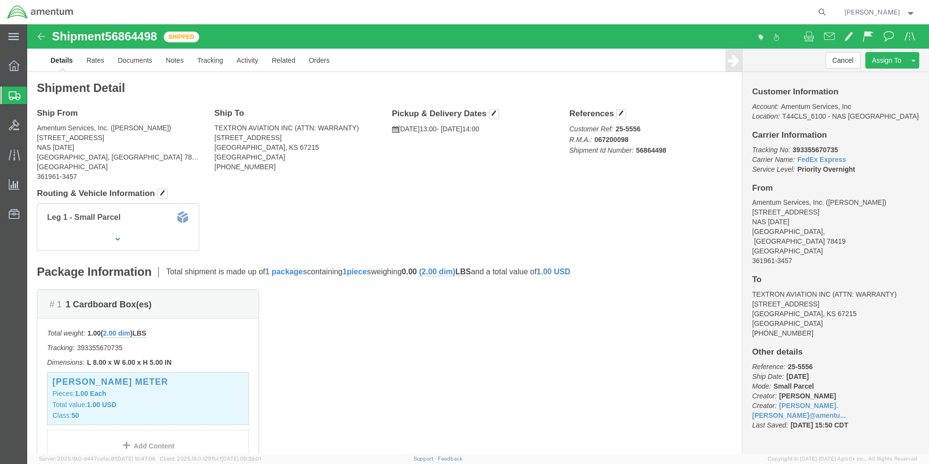
click at [11, 96] on icon at bounding box center [15, 95] width 12 height 9
